Goal: Navigation & Orientation: Find specific page/section

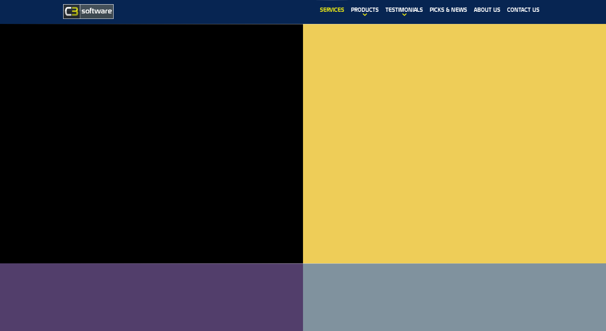
click at [341, 9] on link "Services" at bounding box center [331, 9] width 31 height 19
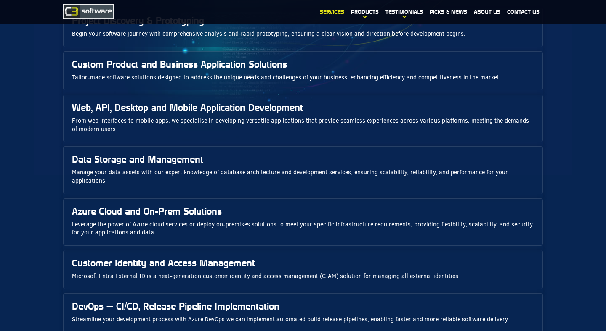
scroll to position [127, 0]
